Goal: Task Accomplishment & Management: Use online tool/utility

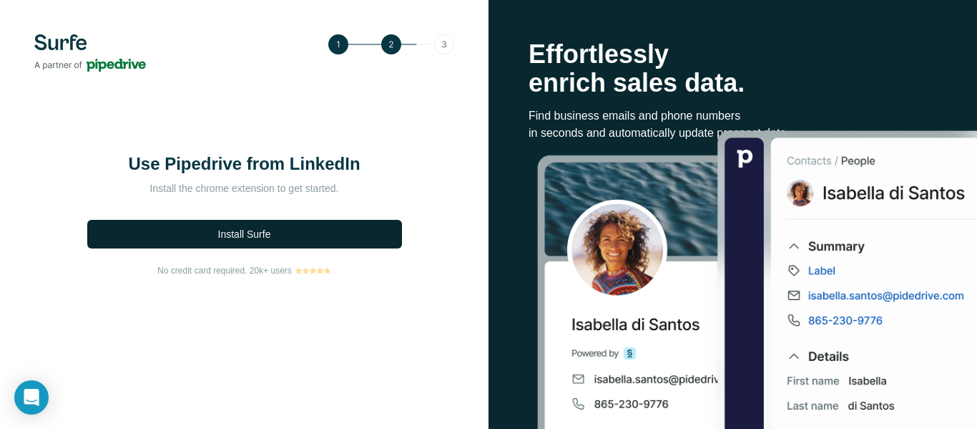
click at [270, 231] on span "Install Surfe" at bounding box center [244, 234] width 53 height 14
